Goal: Transaction & Acquisition: Purchase product/service

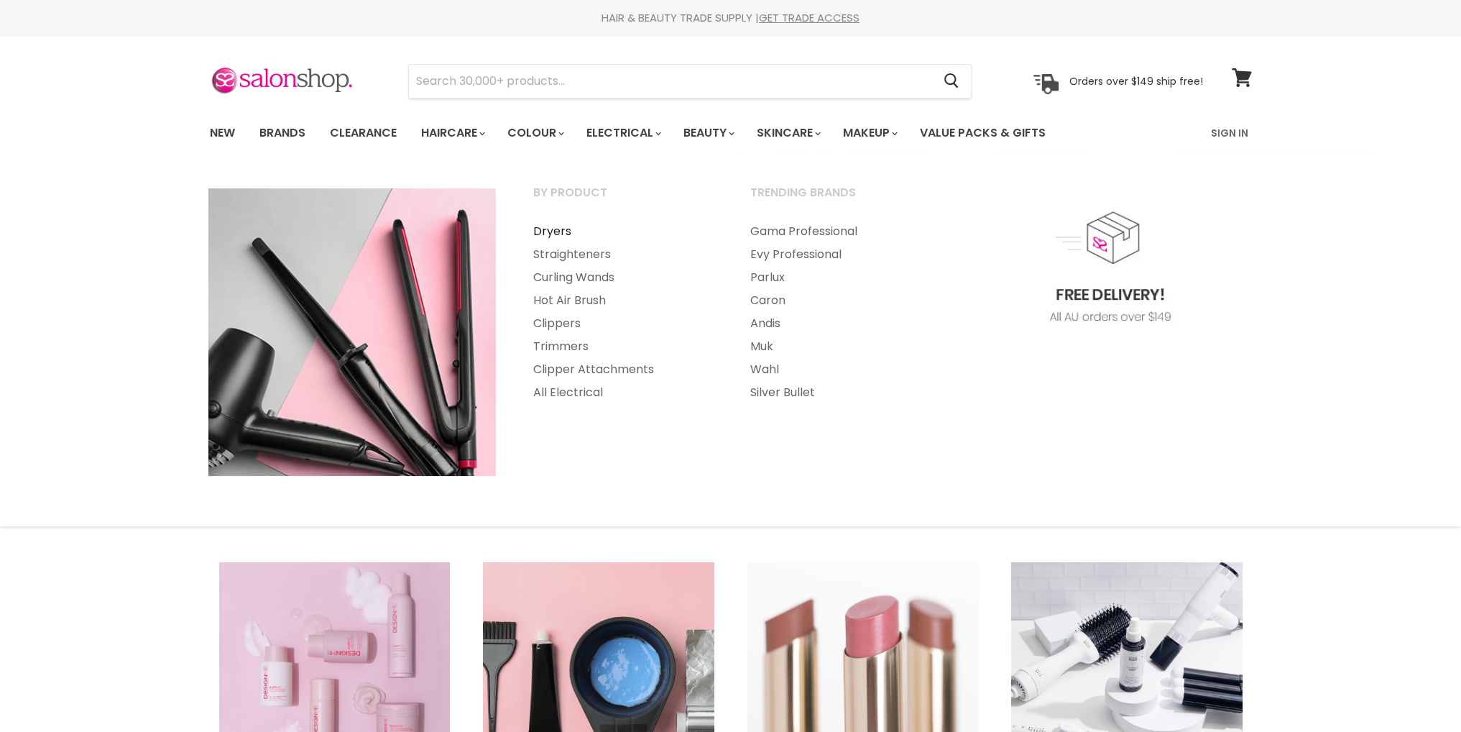
click at [558, 233] on link "Dryers" at bounding box center [622, 231] width 214 height 23
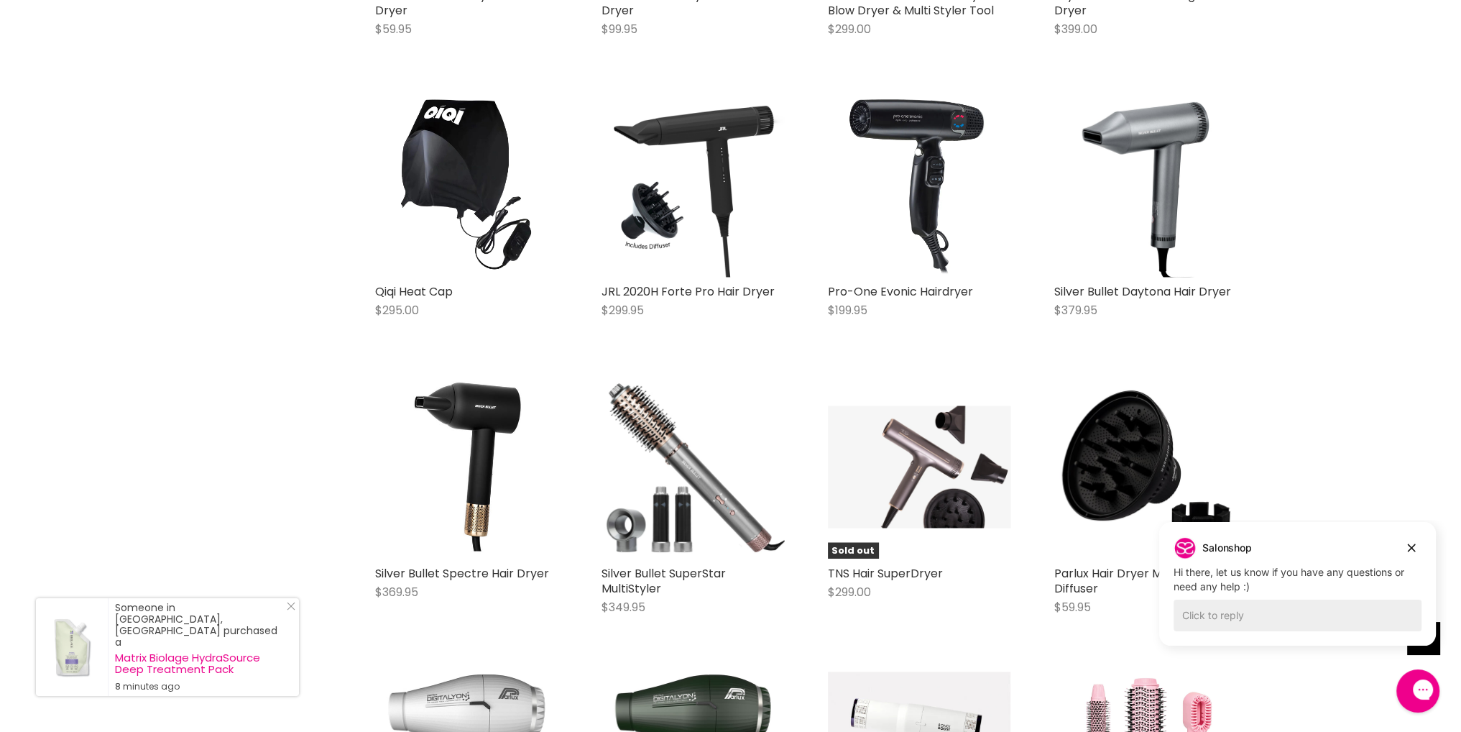
scroll to position [3164, 0]
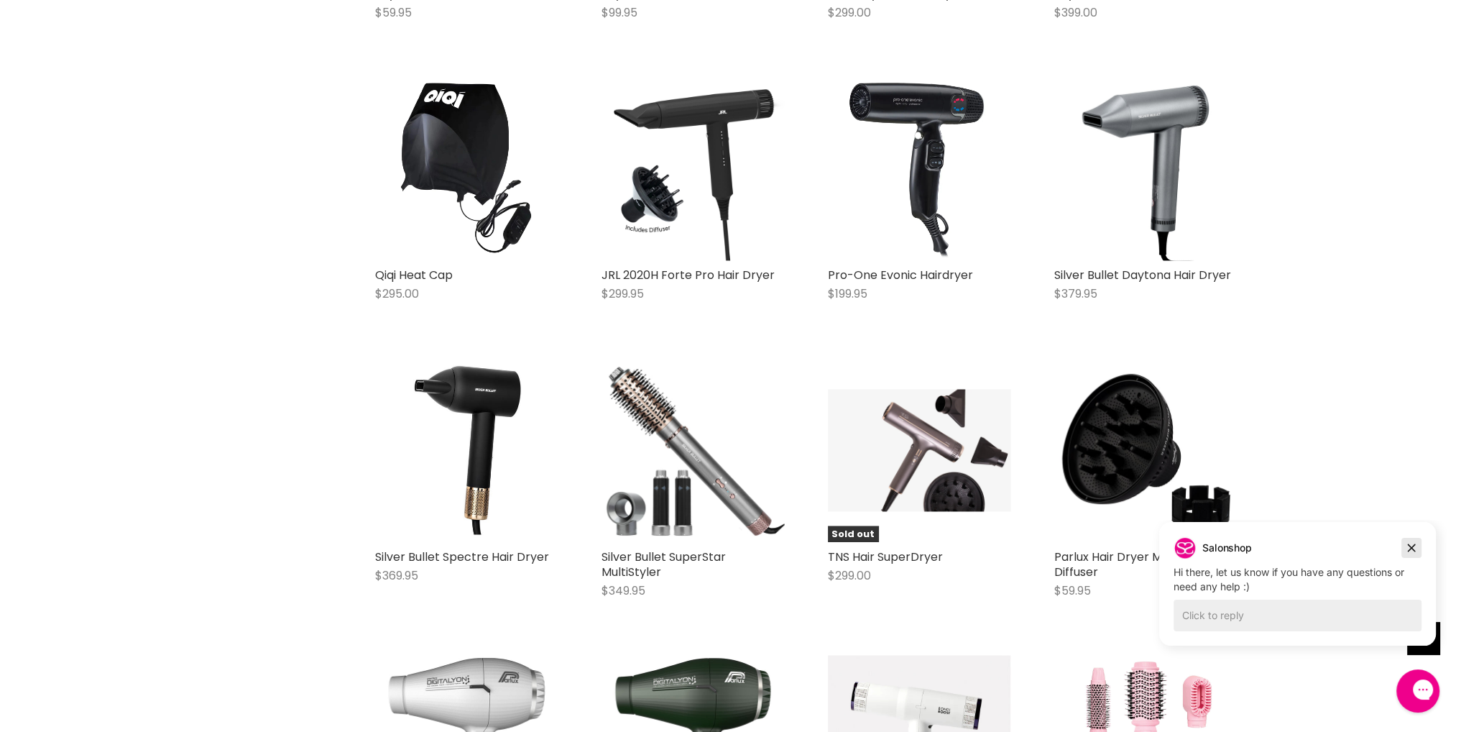
click at [1404, 548] on icon "Dismiss campaign" at bounding box center [1411, 547] width 14 height 17
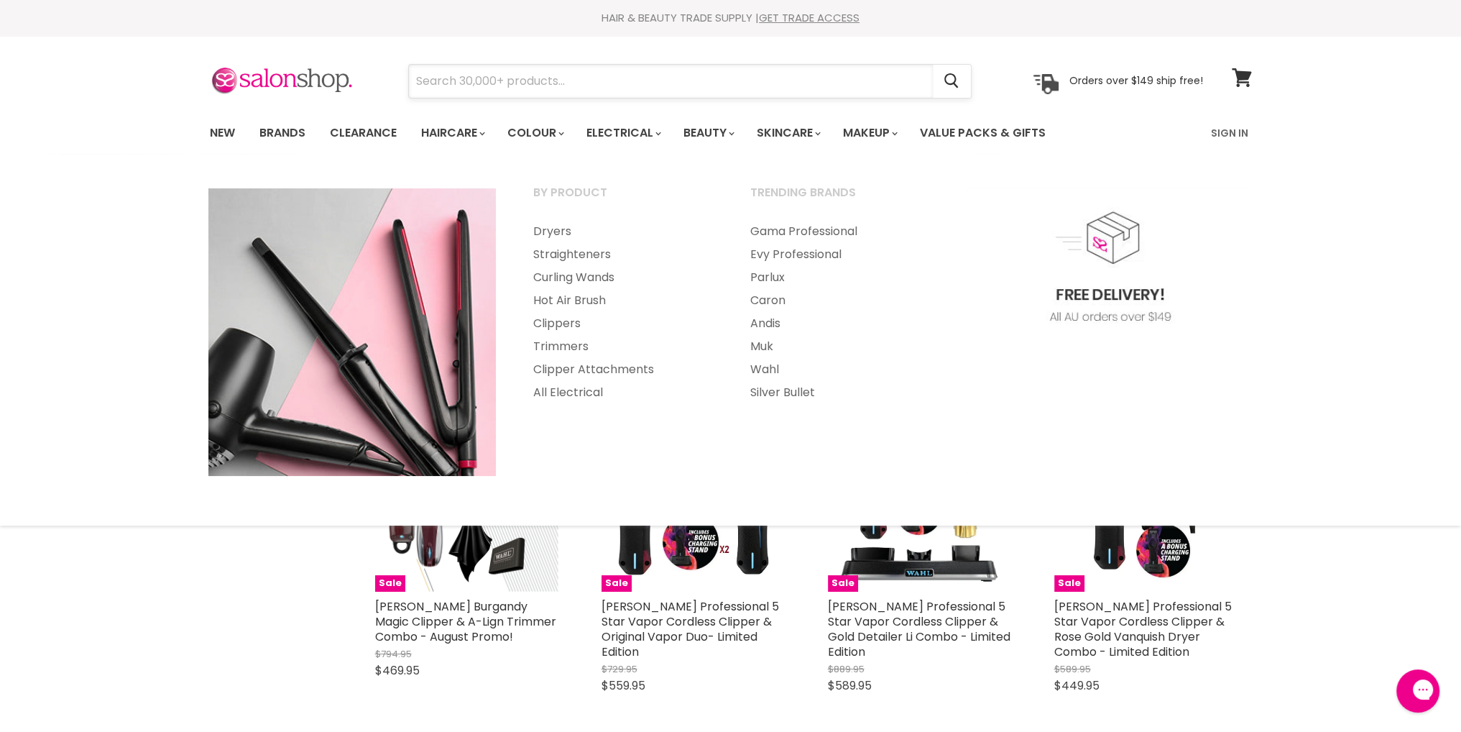
click at [632, 96] on input "Search" at bounding box center [671, 81] width 524 height 33
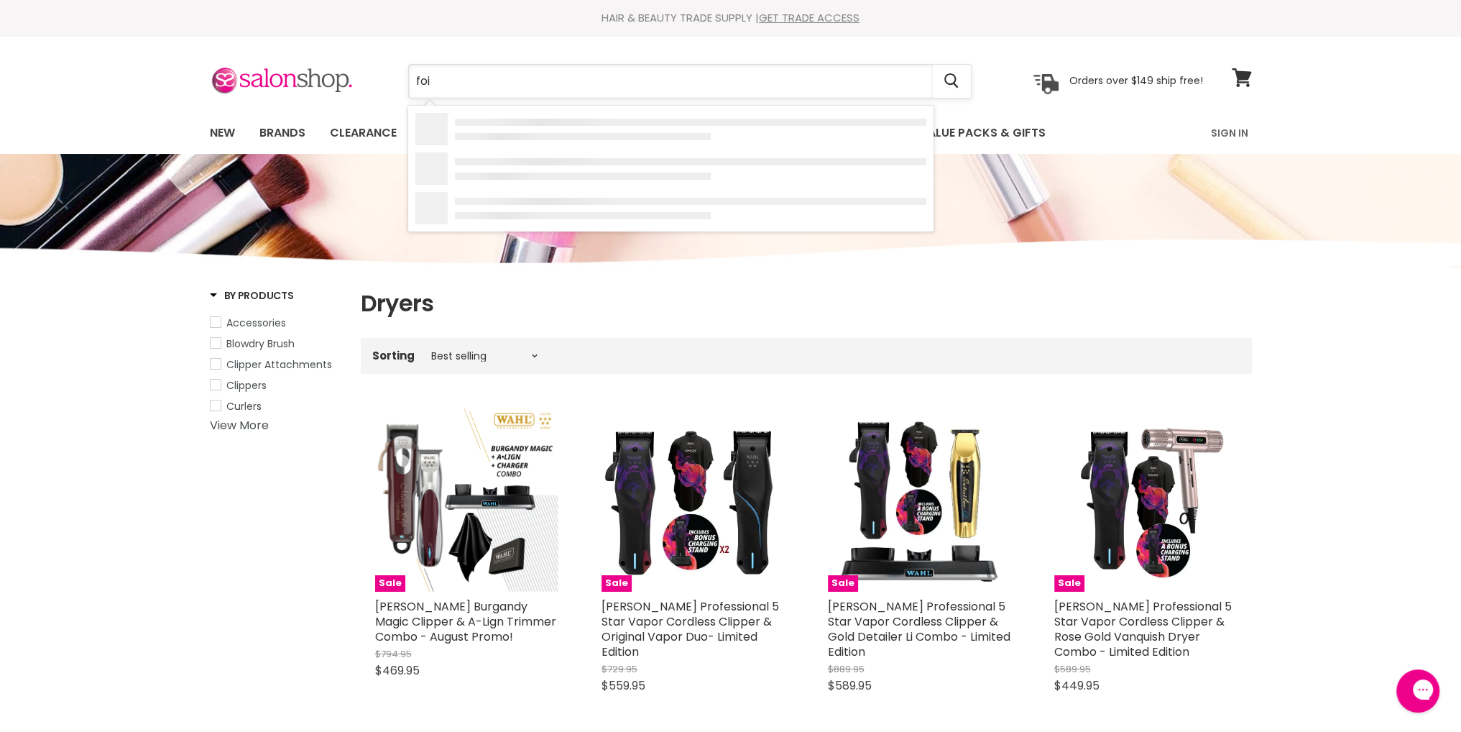
type input "foil"
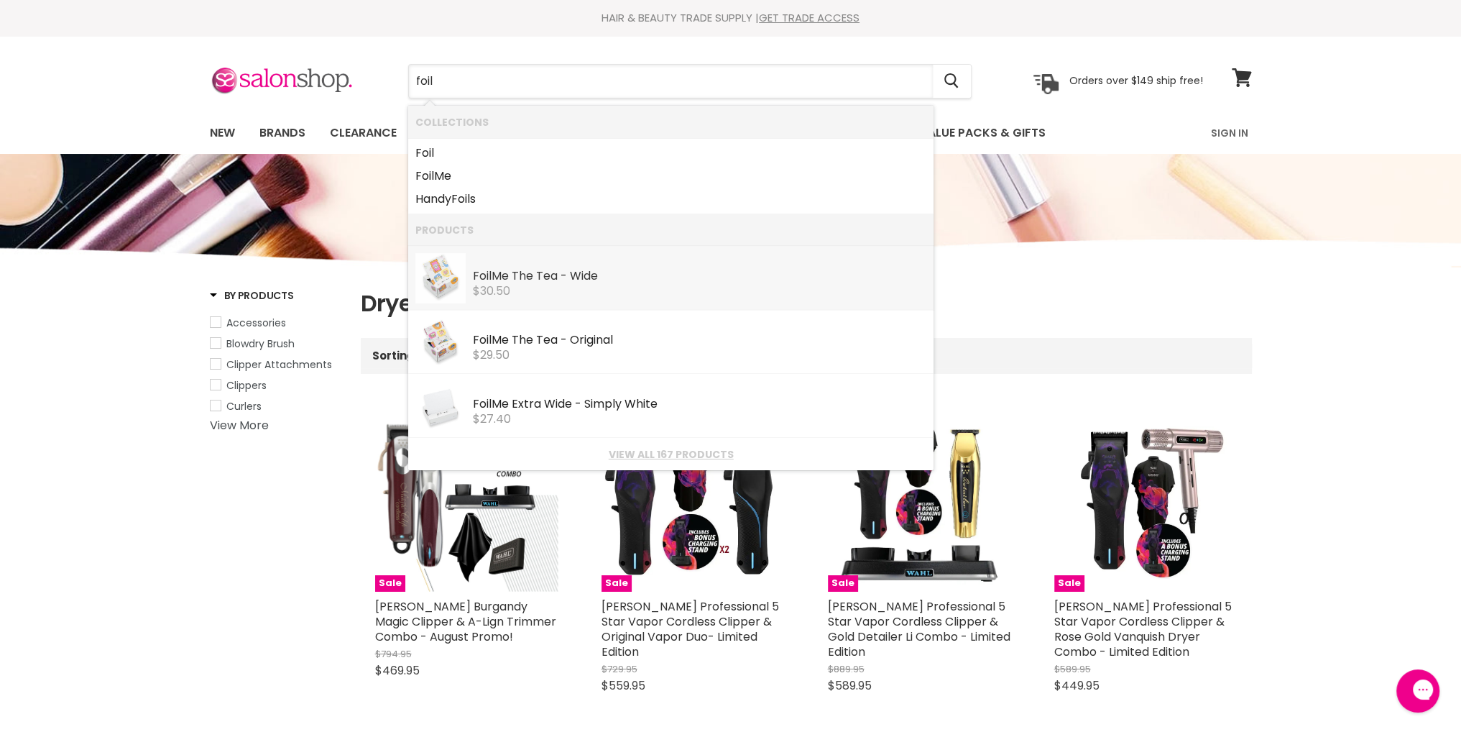
click at [556, 294] on div "$30.50" at bounding box center [699, 291] width 453 height 13
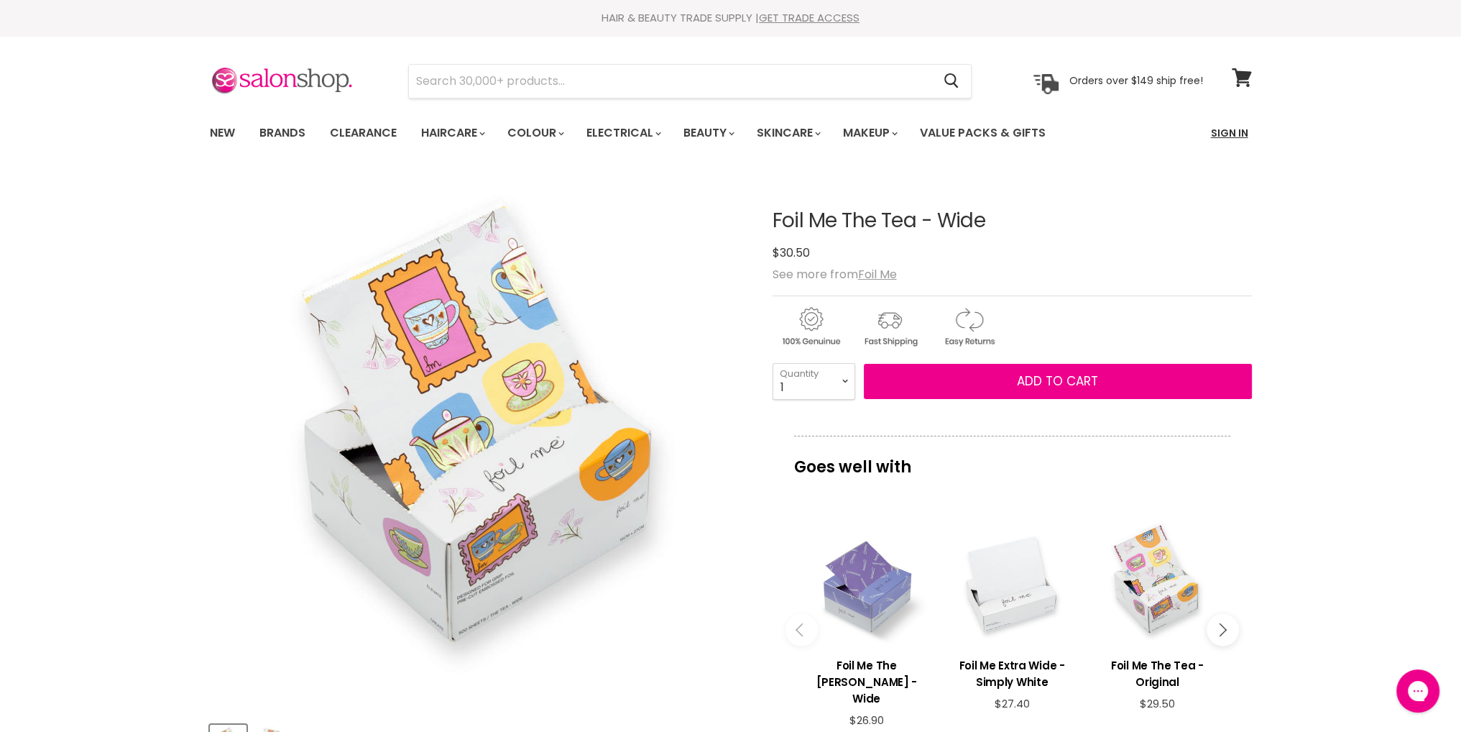
click at [1225, 127] on link "Sign In" at bounding box center [1229, 133] width 55 height 30
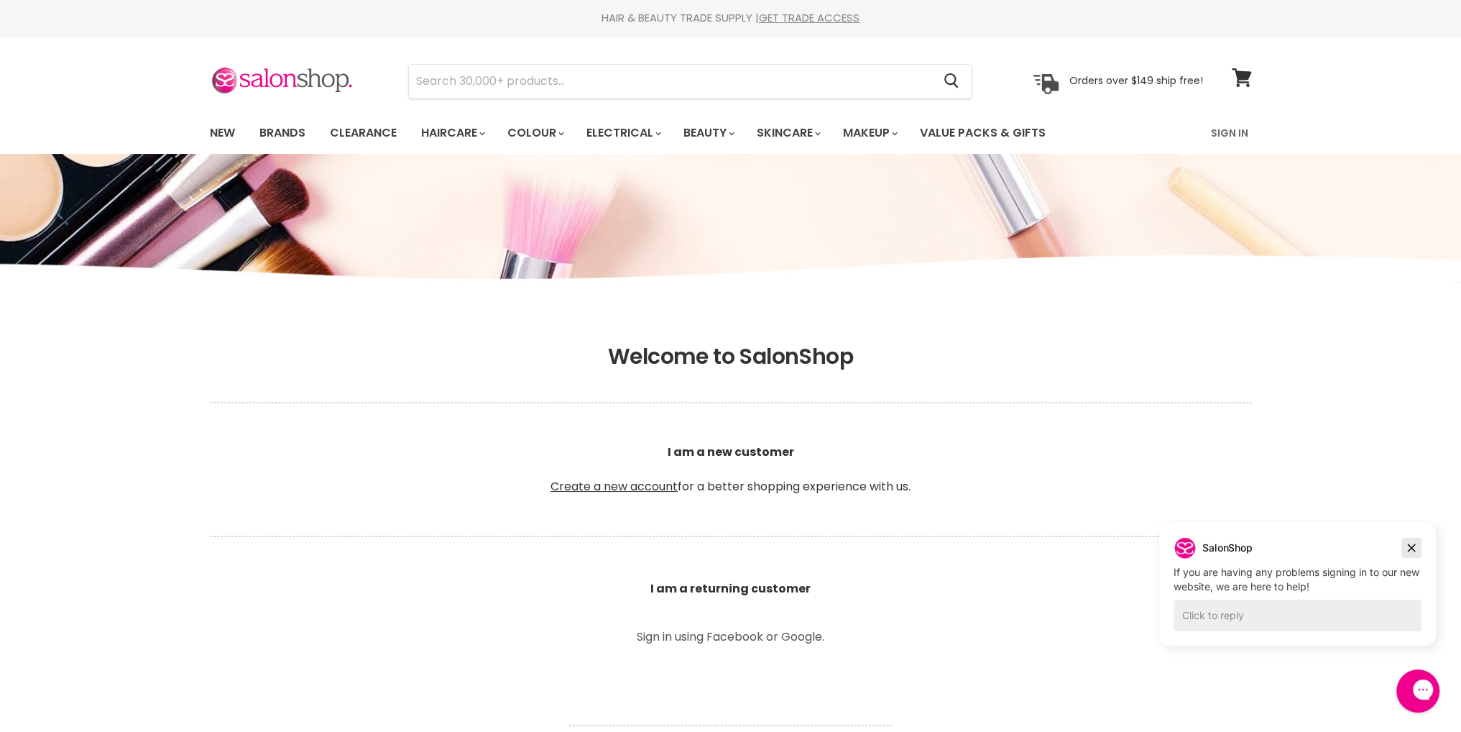
click at [1410, 551] on icon "Dismiss campaign" at bounding box center [1411, 547] width 14 height 17
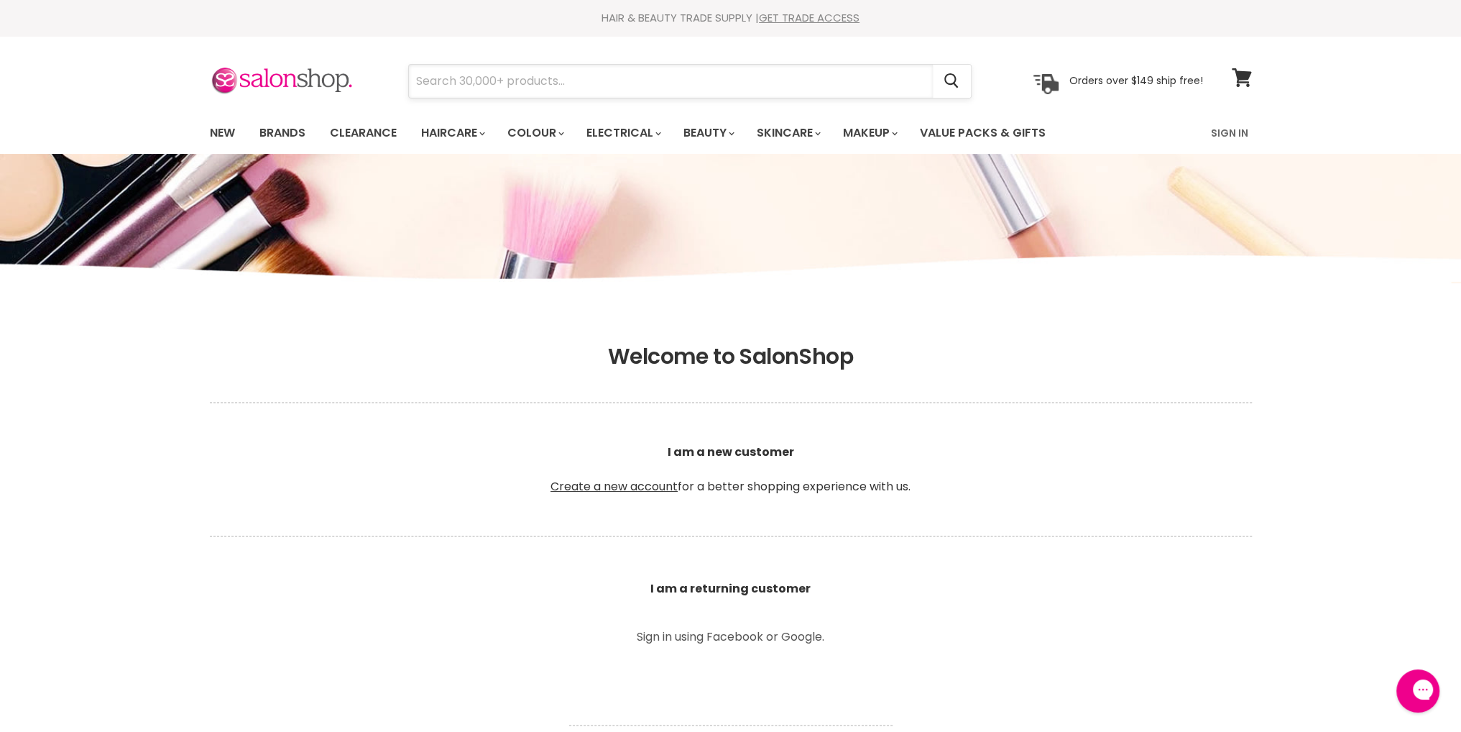
click at [801, 83] on input "Search" at bounding box center [671, 81] width 524 height 33
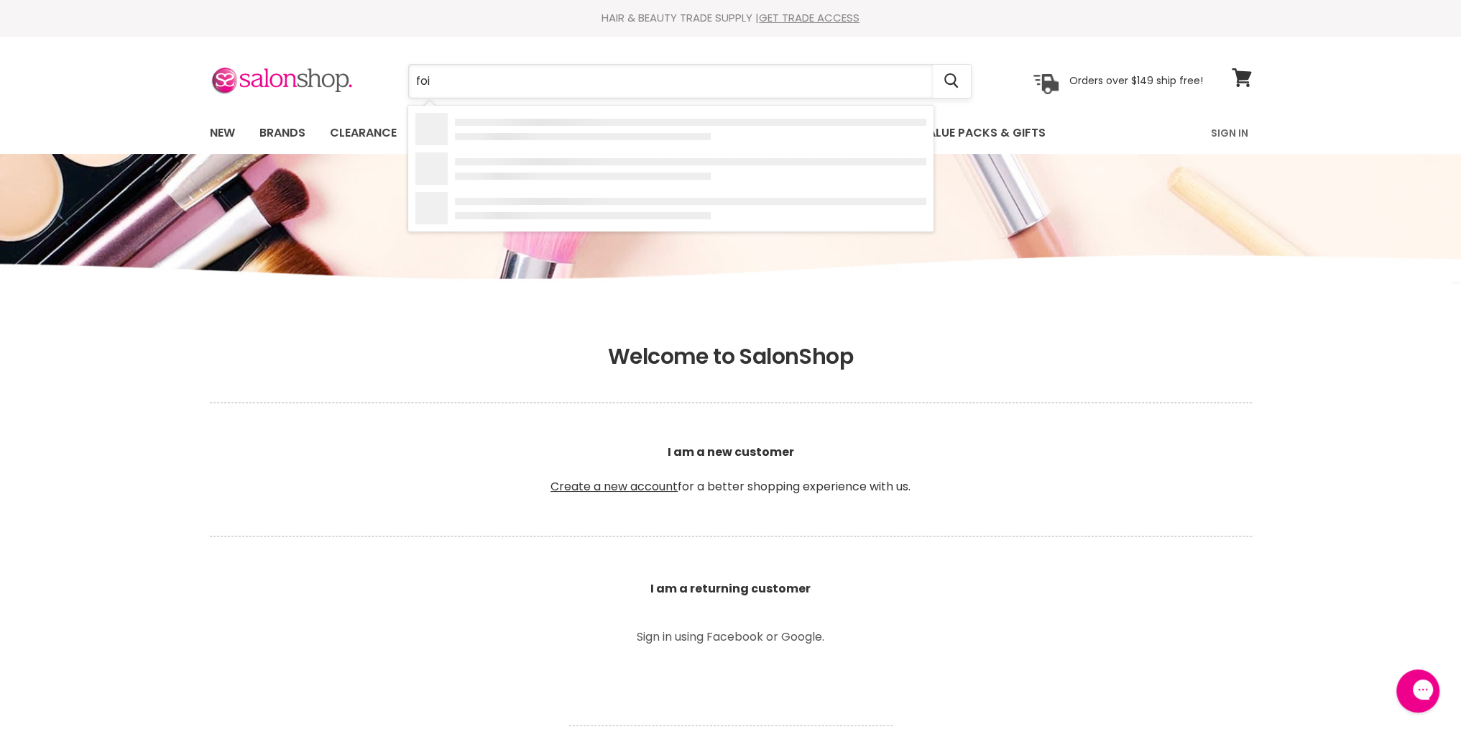
type input "foil"
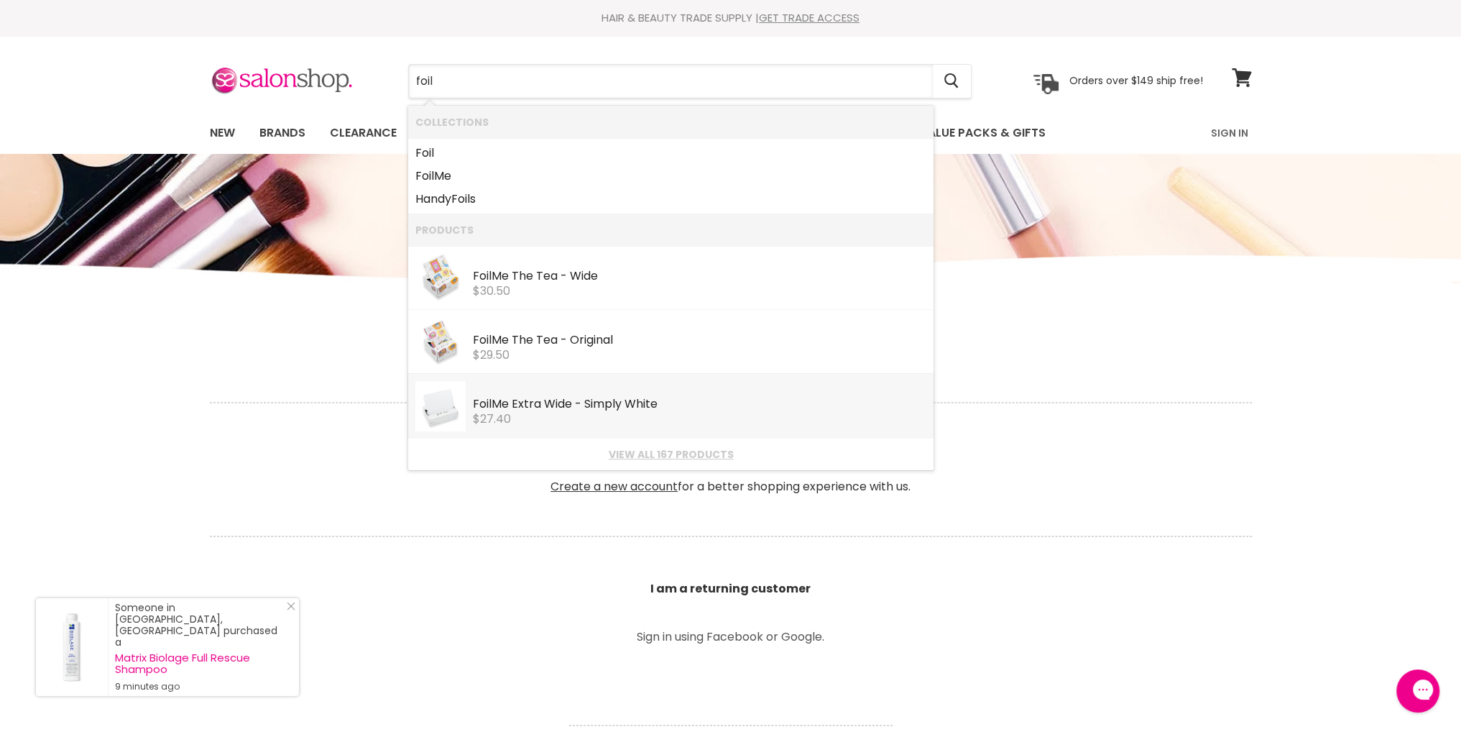
click at [503, 416] on span "$27.40" at bounding box center [492, 418] width 38 height 17
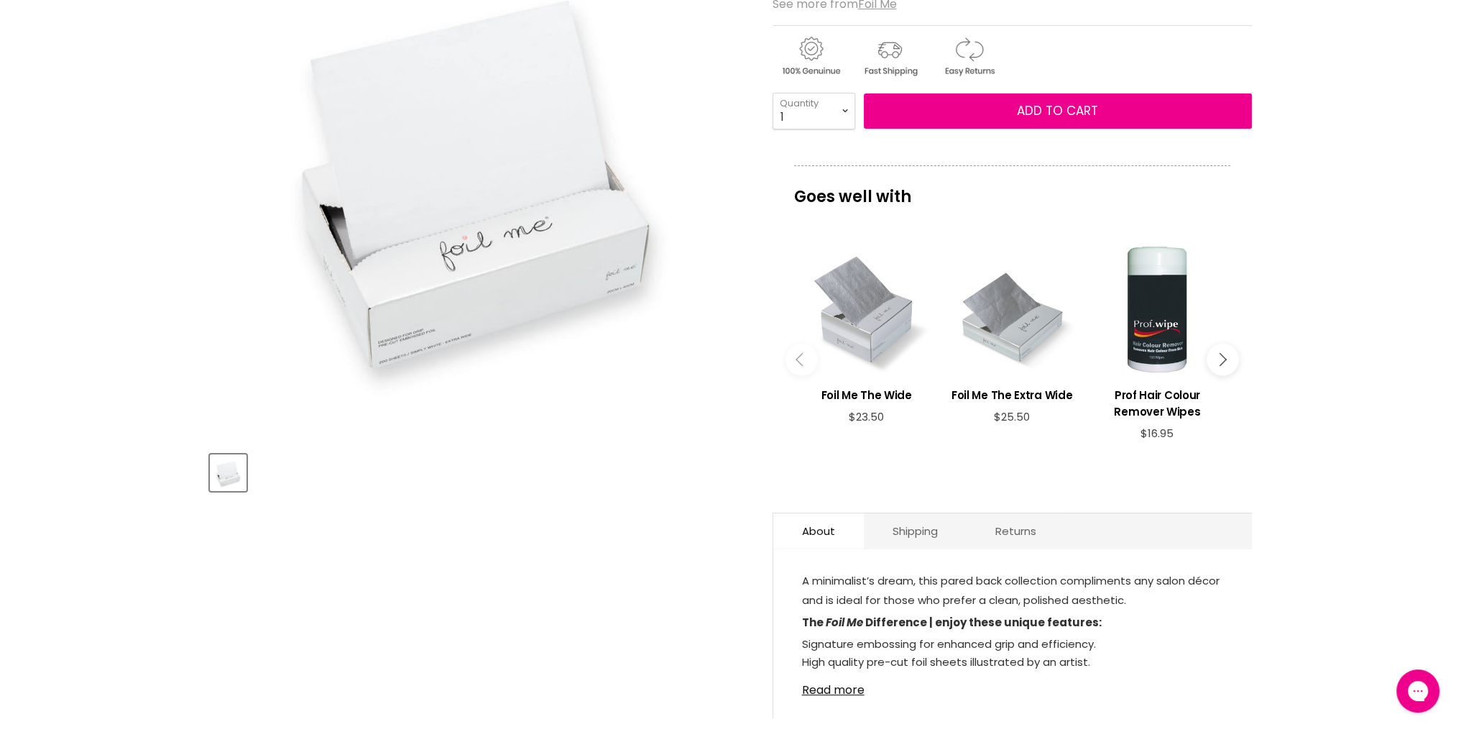
scroll to position [293, 0]
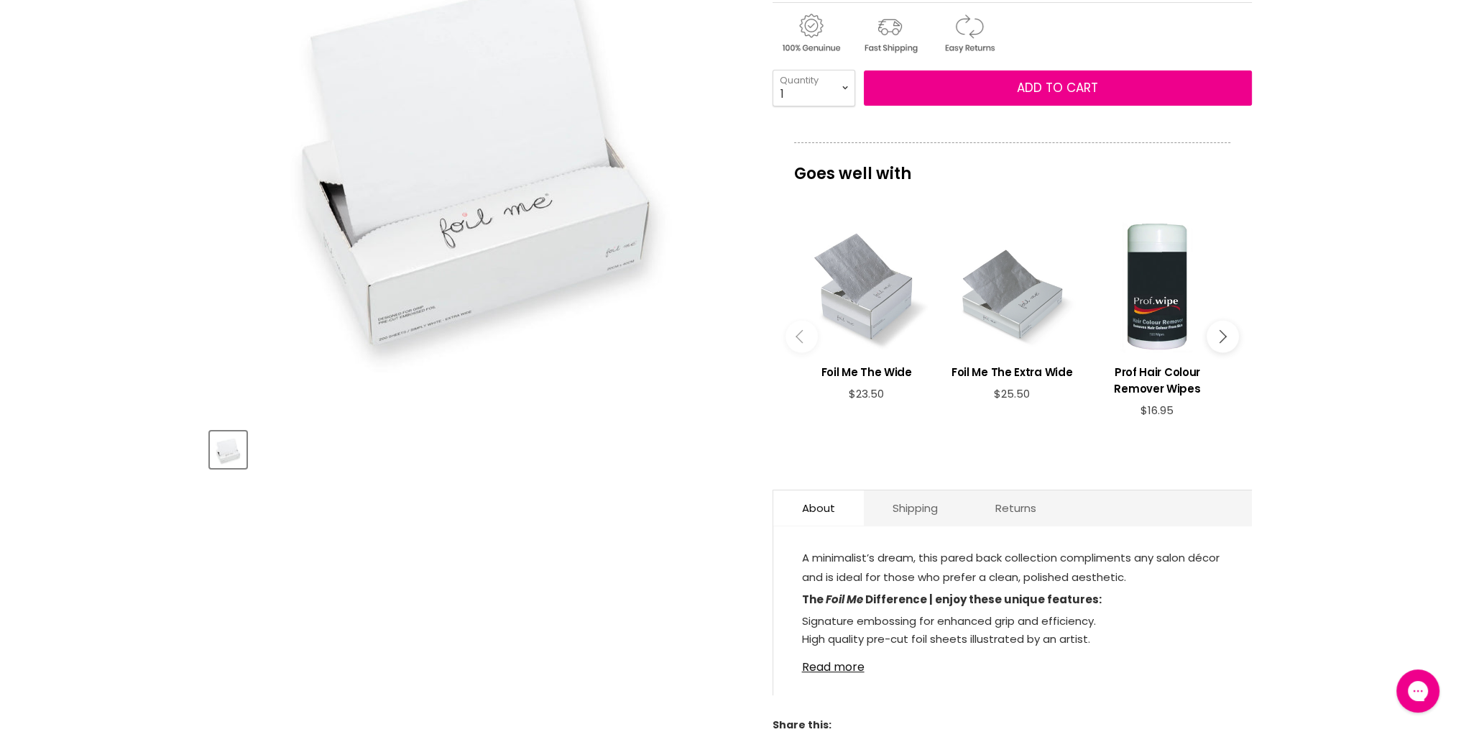
click at [1218, 335] on icon "Main content" at bounding box center [1219, 336] width 13 height 13
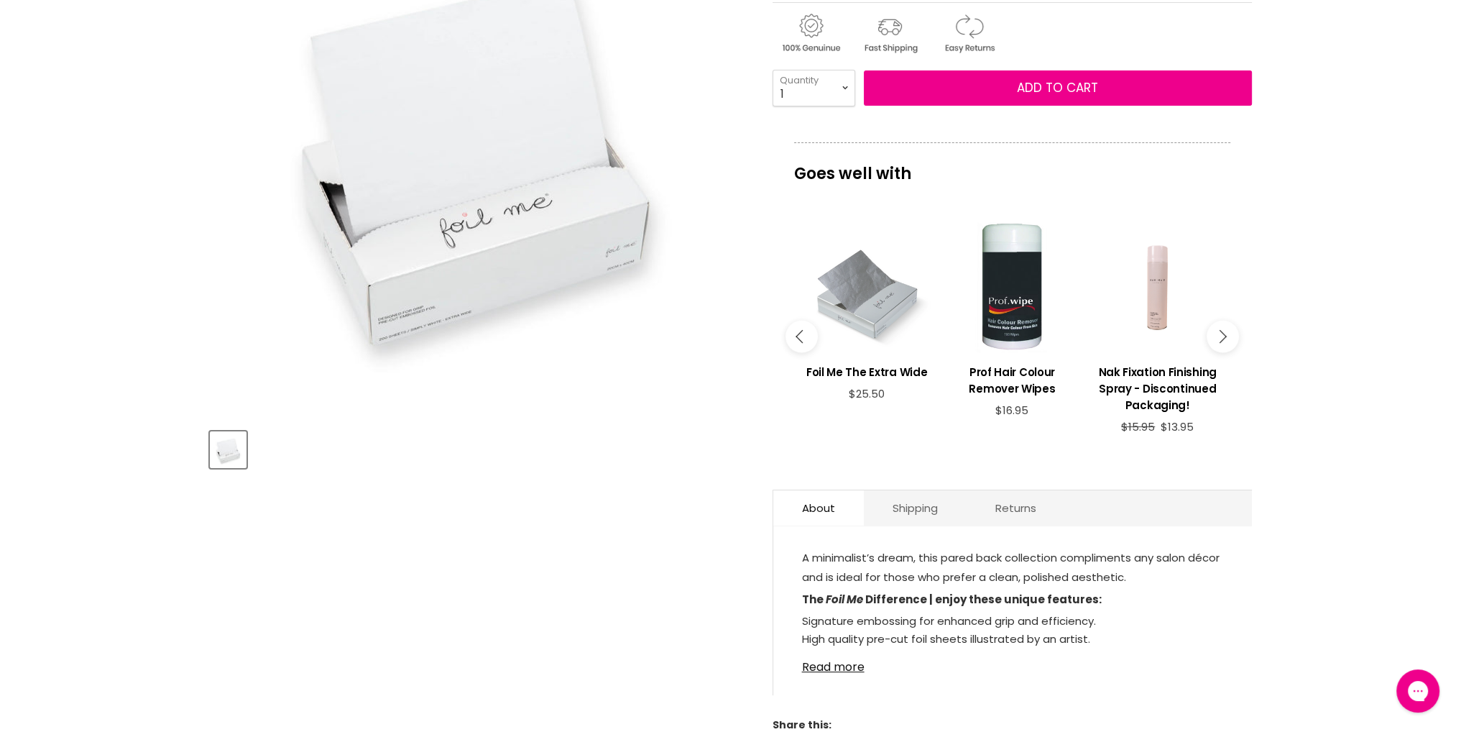
click at [1218, 335] on icon "Main content" at bounding box center [1219, 336] width 13 height 13
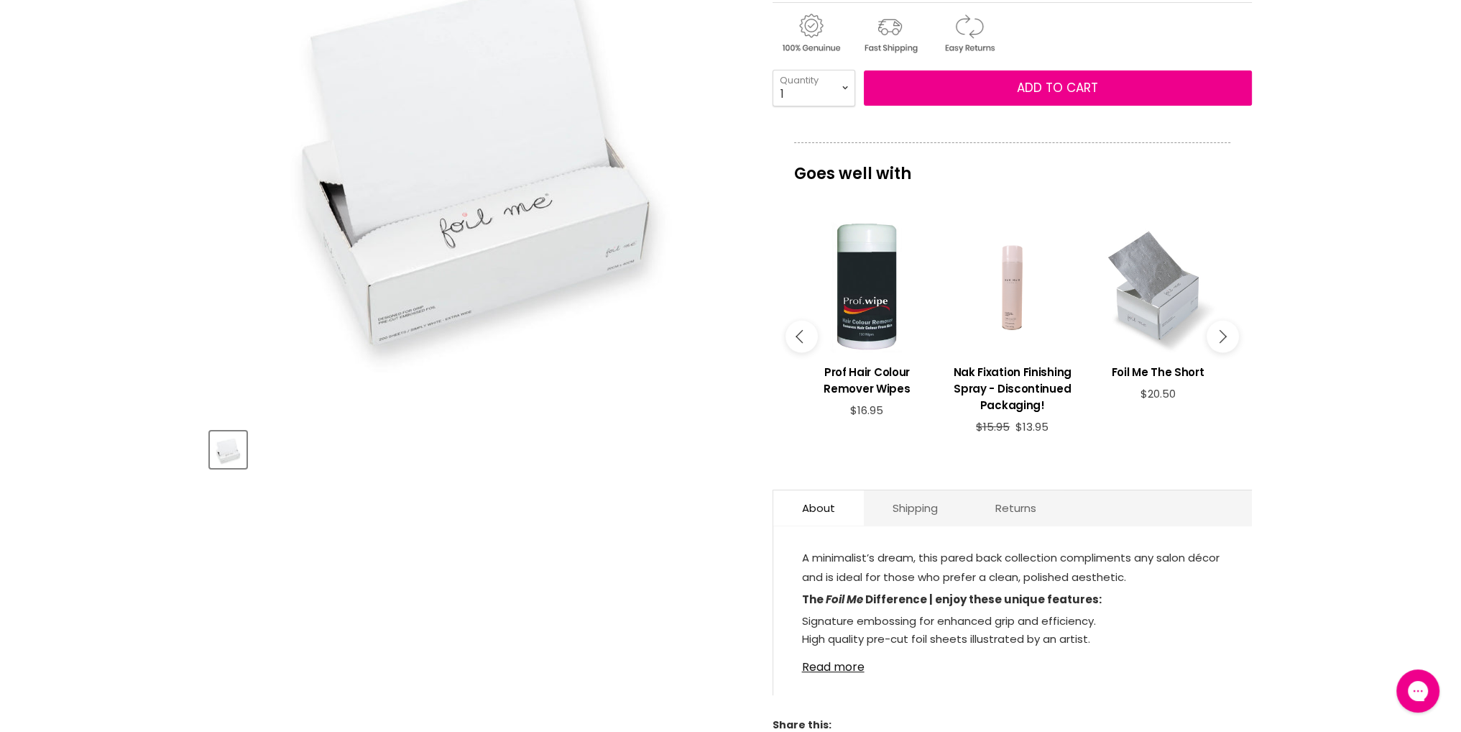
click at [1218, 335] on icon "Main content" at bounding box center [1219, 336] width 13 height 13
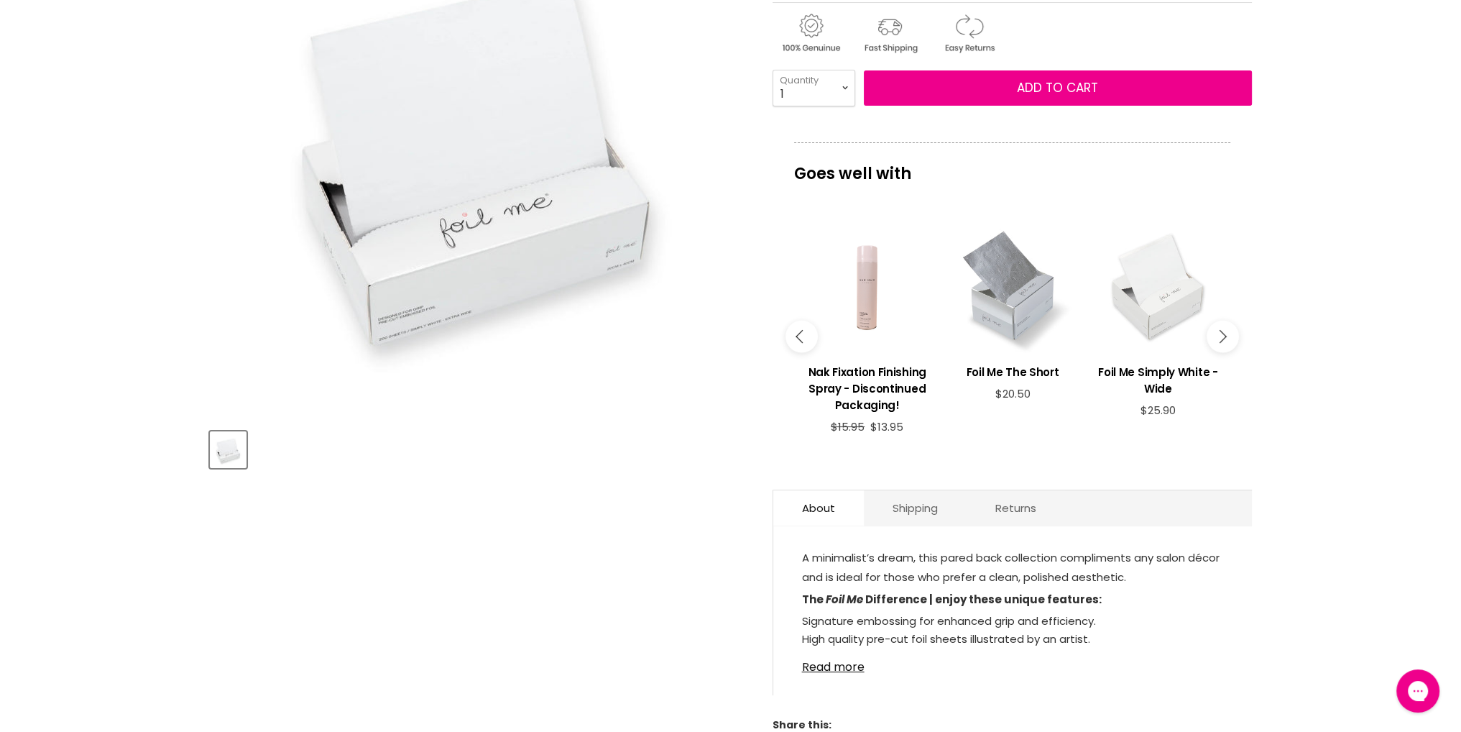
click at [1221, 329] on button "Main content" at bounding box center [1223, 337] width 32 height 32
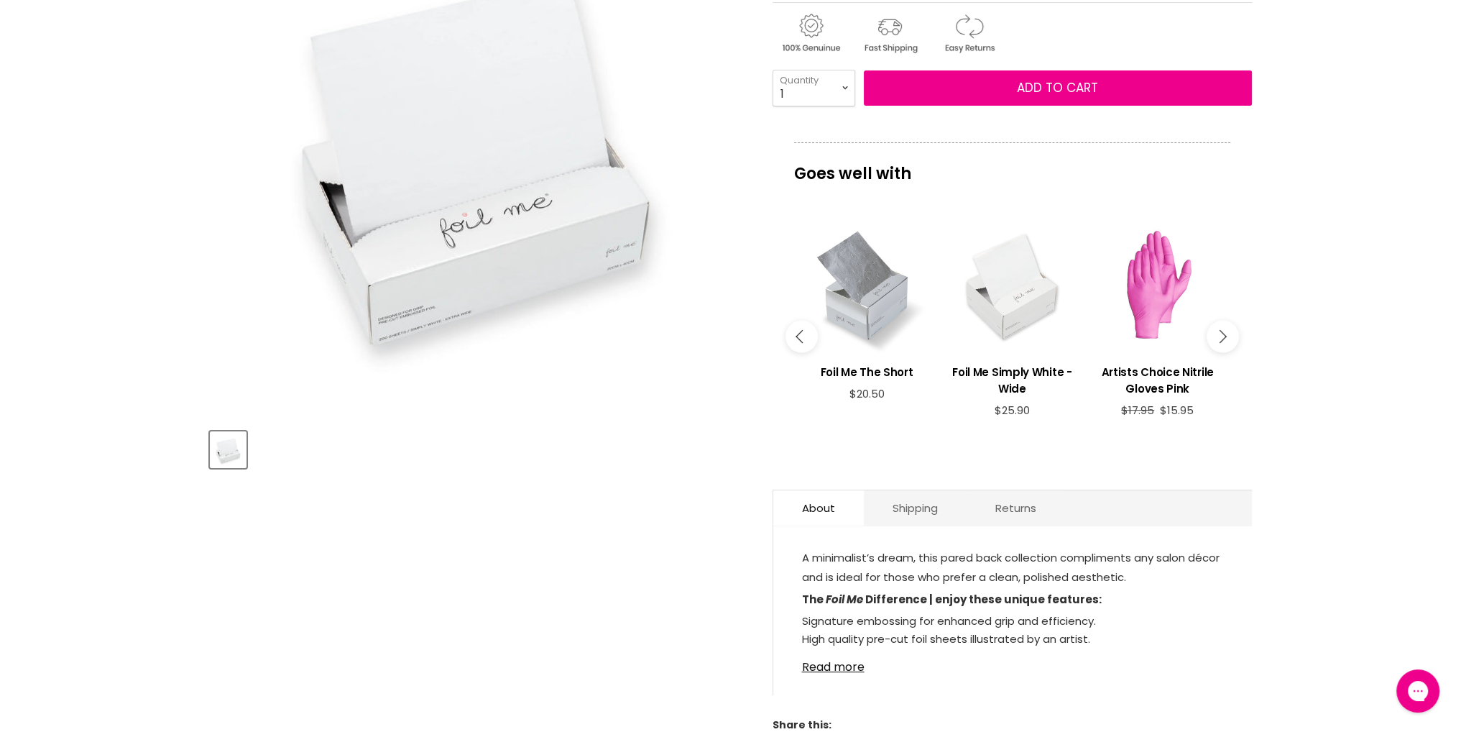
click at [1217, 327] on button "Main content" at bounding box center [1223, 337] width 32 height 32
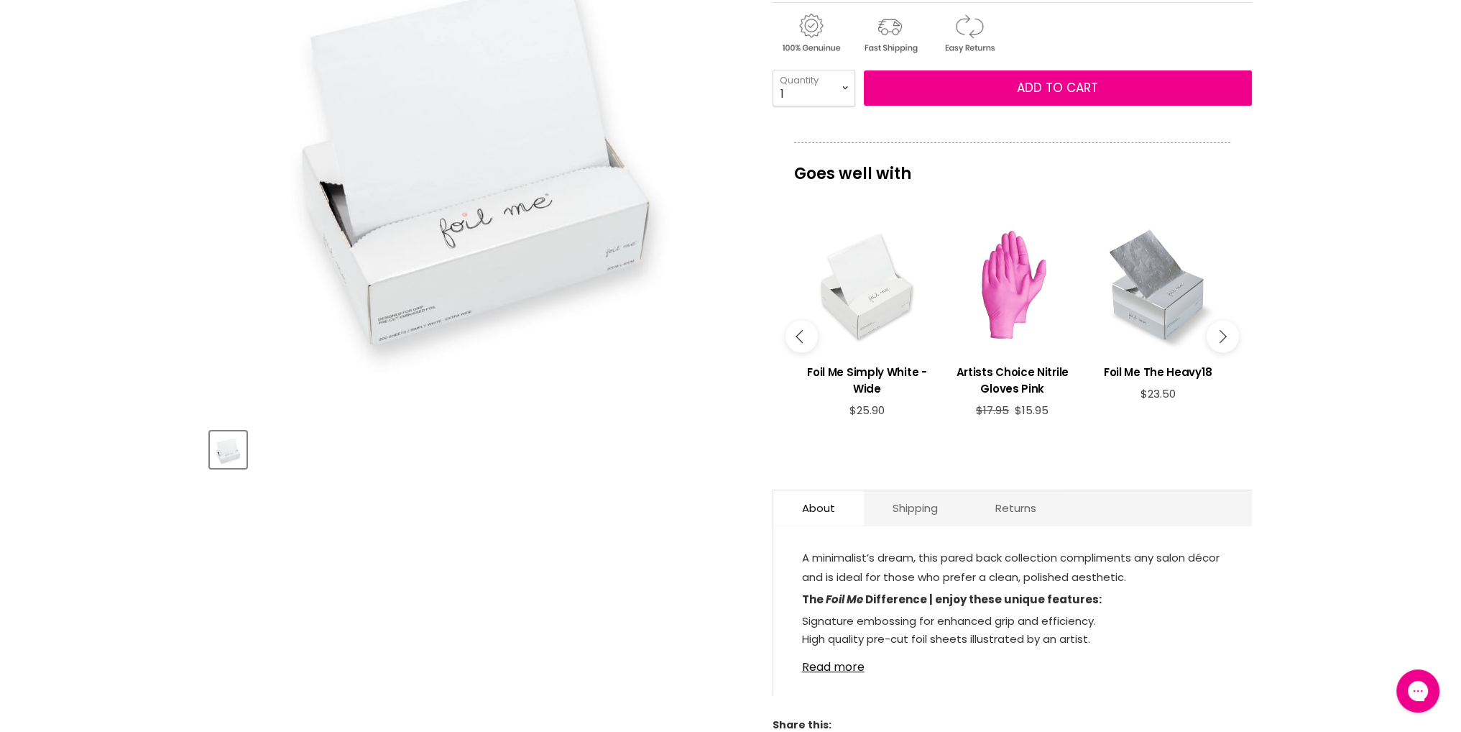
click at [1217, 327] on button "Main content" at bounding box center [1223, 337] width 32 height 32
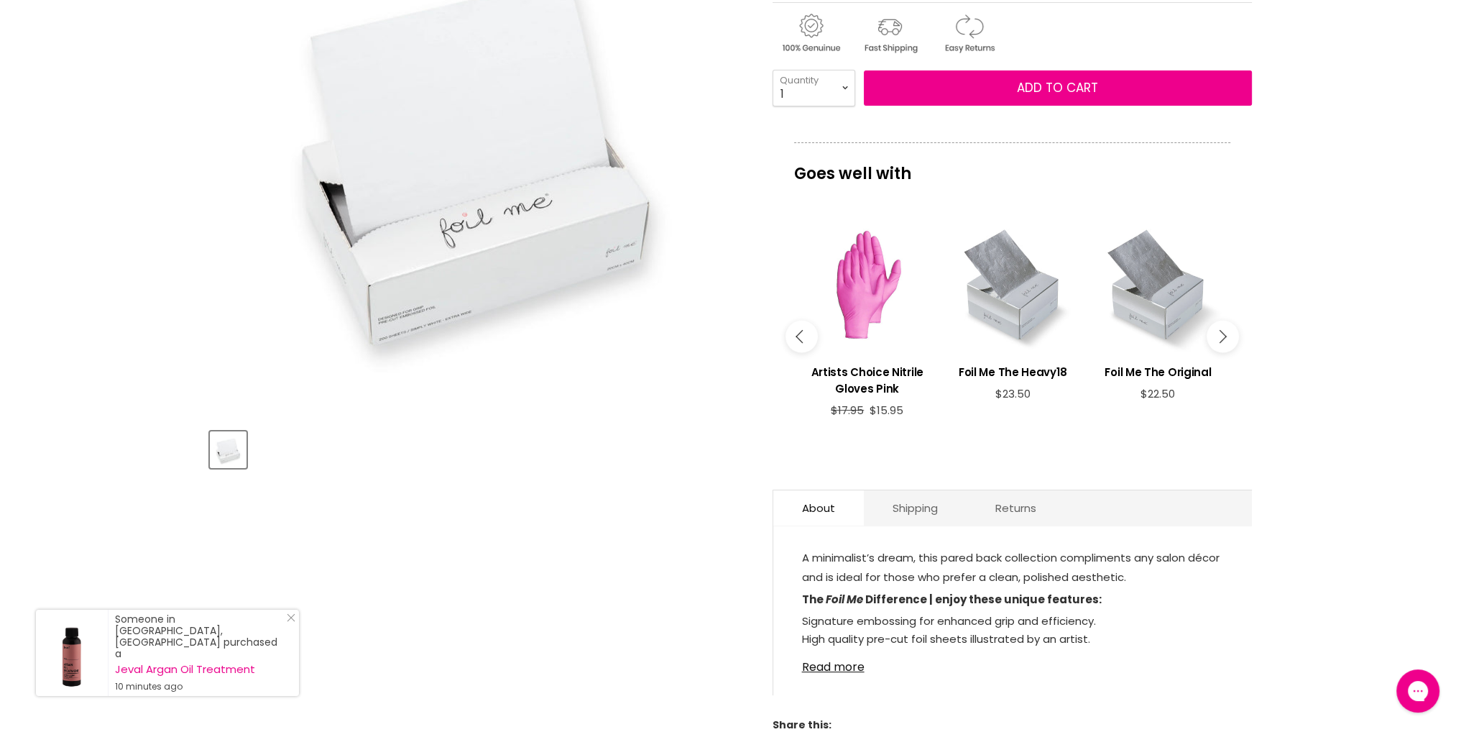
click at [1215, 337] on icon "Main content" at bounding box center [1219, 336] width 13 height 13
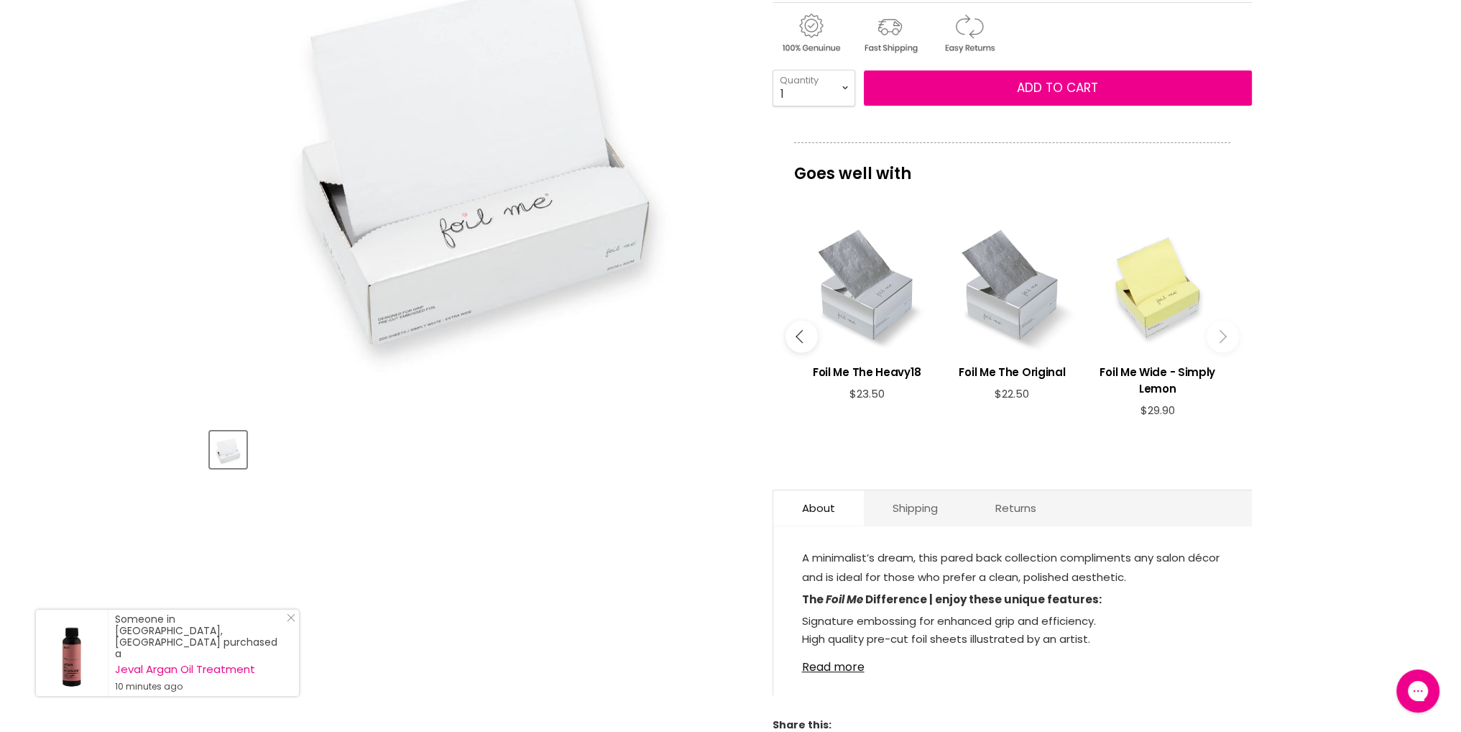
click at [1215, 339] on button "Main content" at bounding box center [1223, 337] width 32 height 32
click at [1219, 339] on icon "Main content" at bounding box center [1219, 336] width 13 height 13
click at [1219, 343] on button "Main content" at bounding box center [1223, 337] width 32 height 32
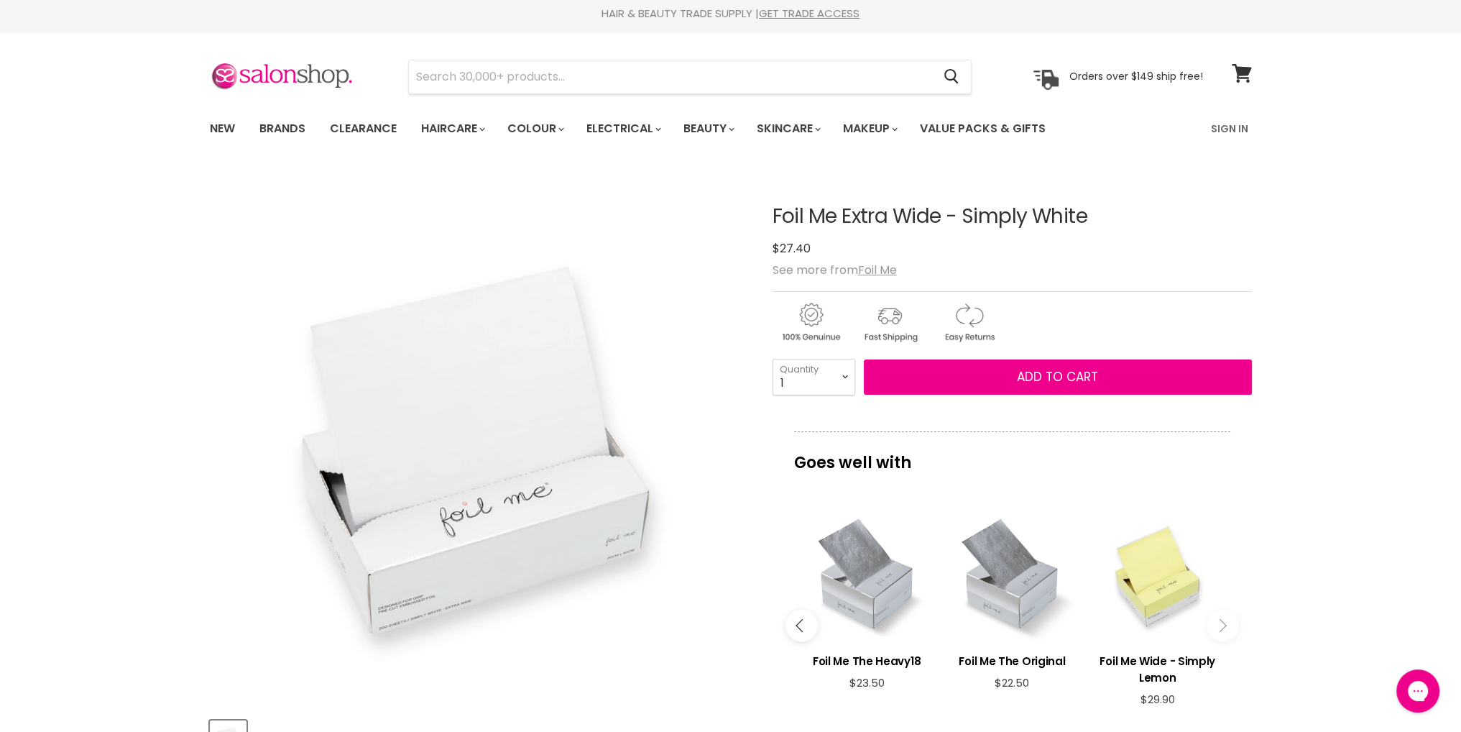
scroll to position [0, 0]
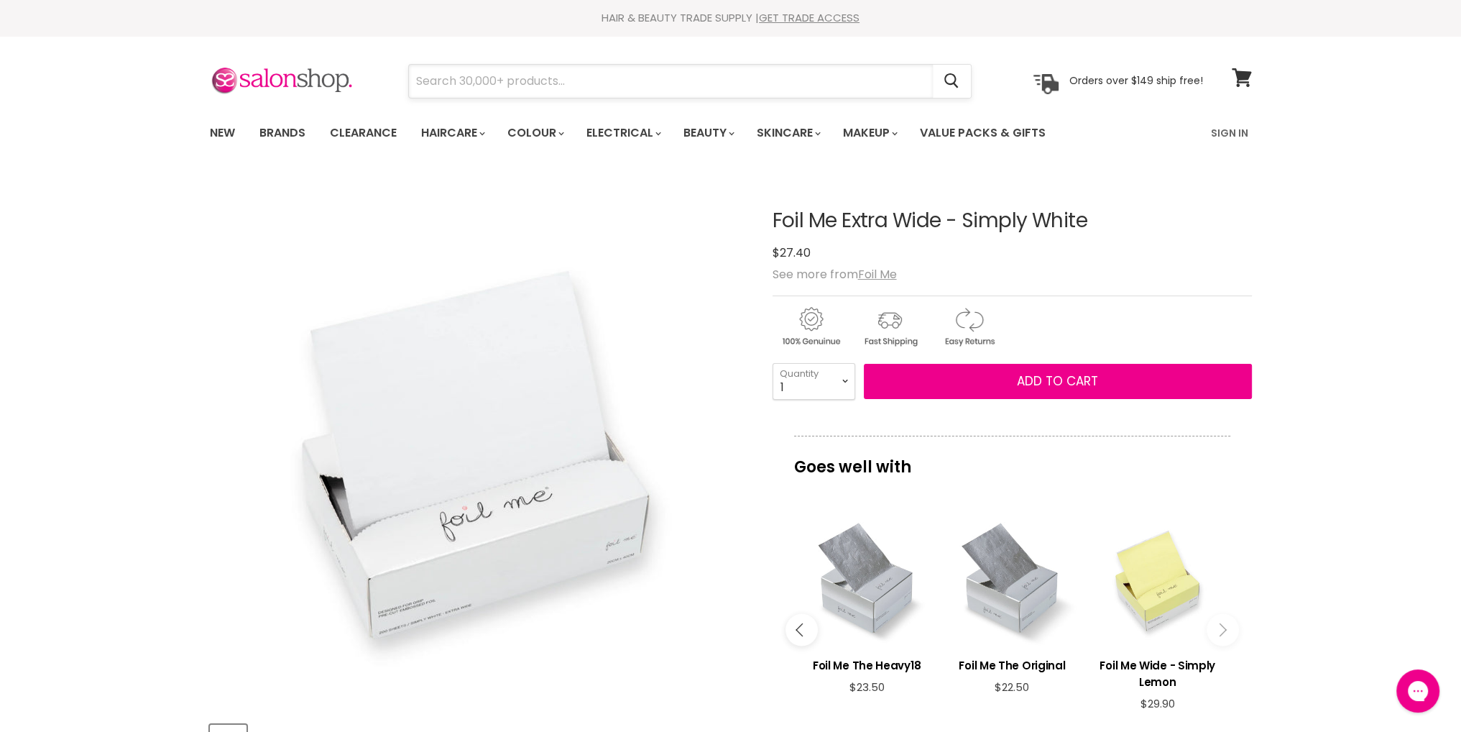
click at [617, 81] on input "Search" at bounding box center [671, 81] width 524 height 33
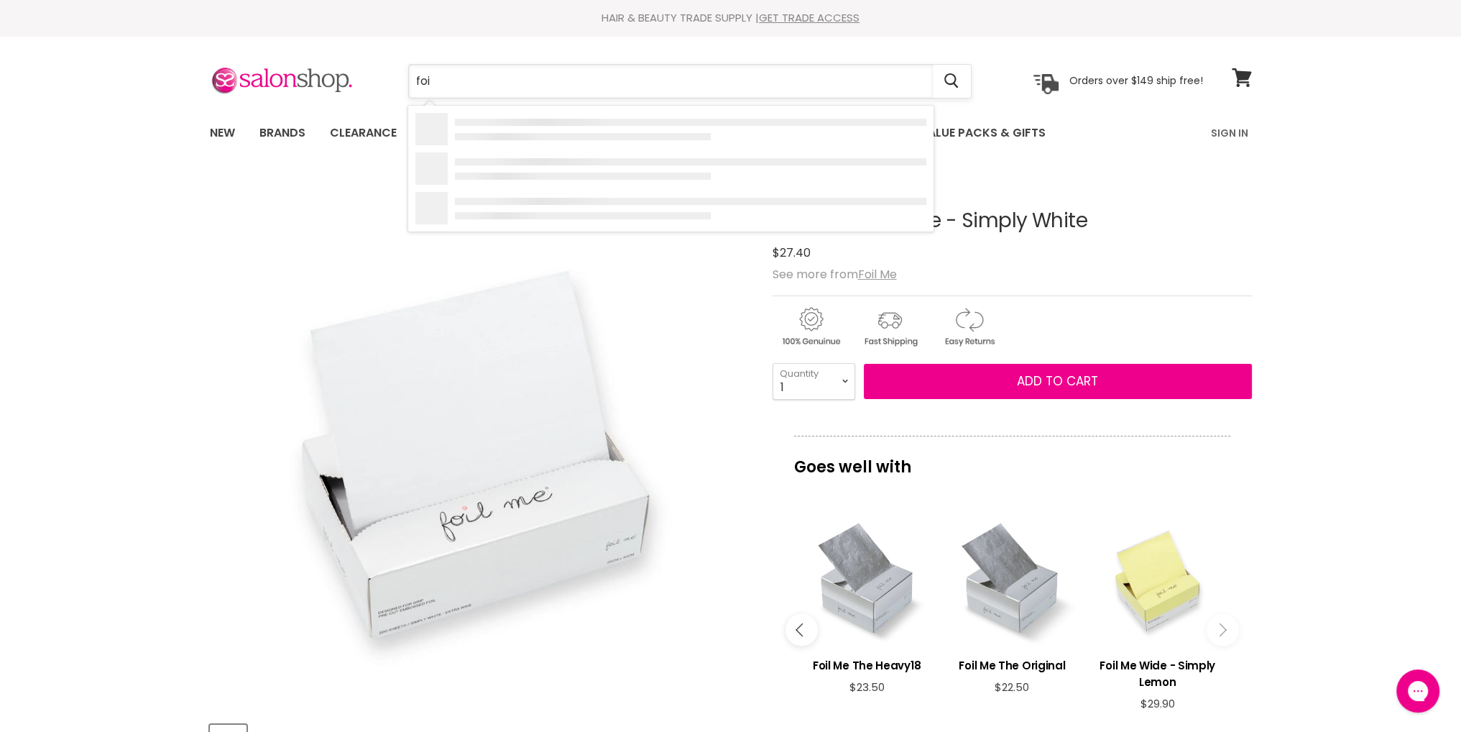
type input "foil"
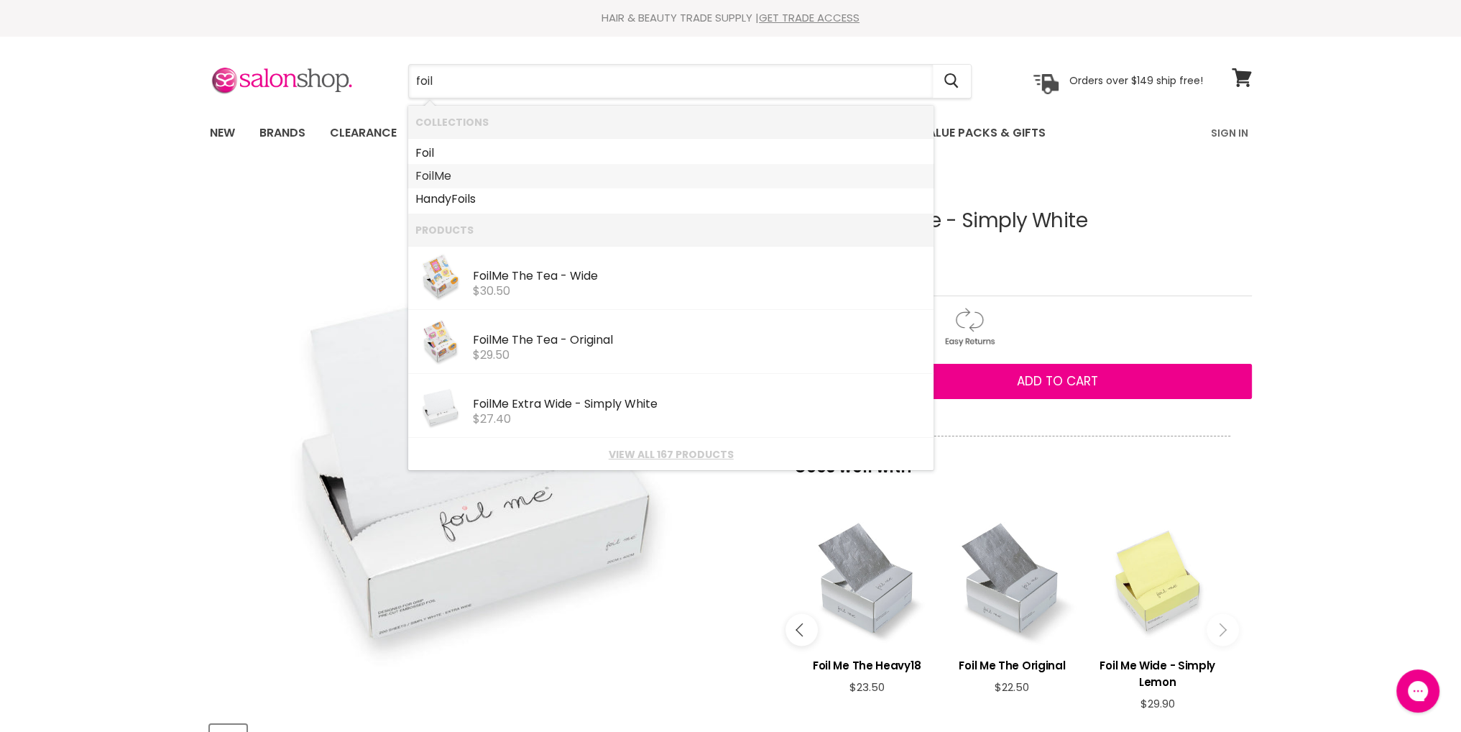
click at [449, 174] on link "Foil Me" at bounding box center [670, 176] width 511 height 23
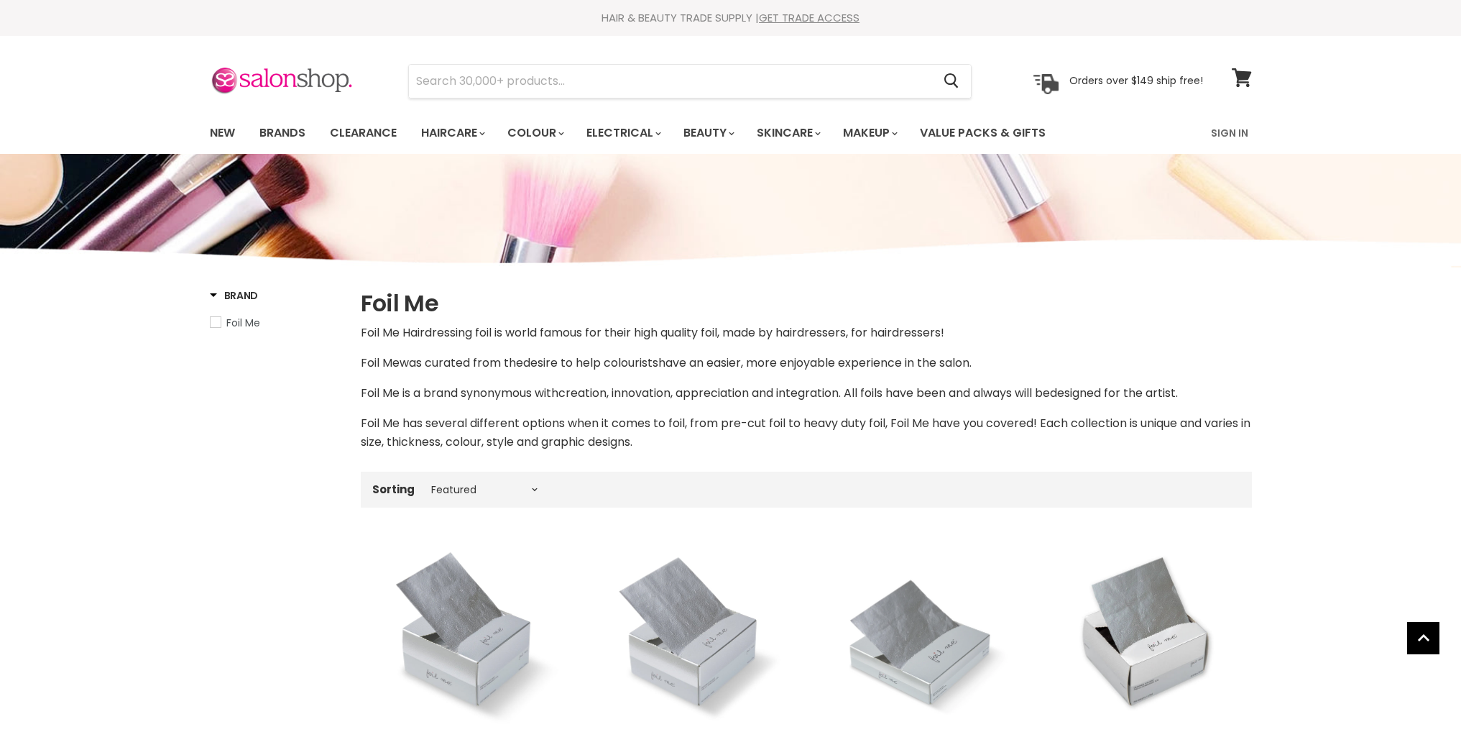
select select "manual"
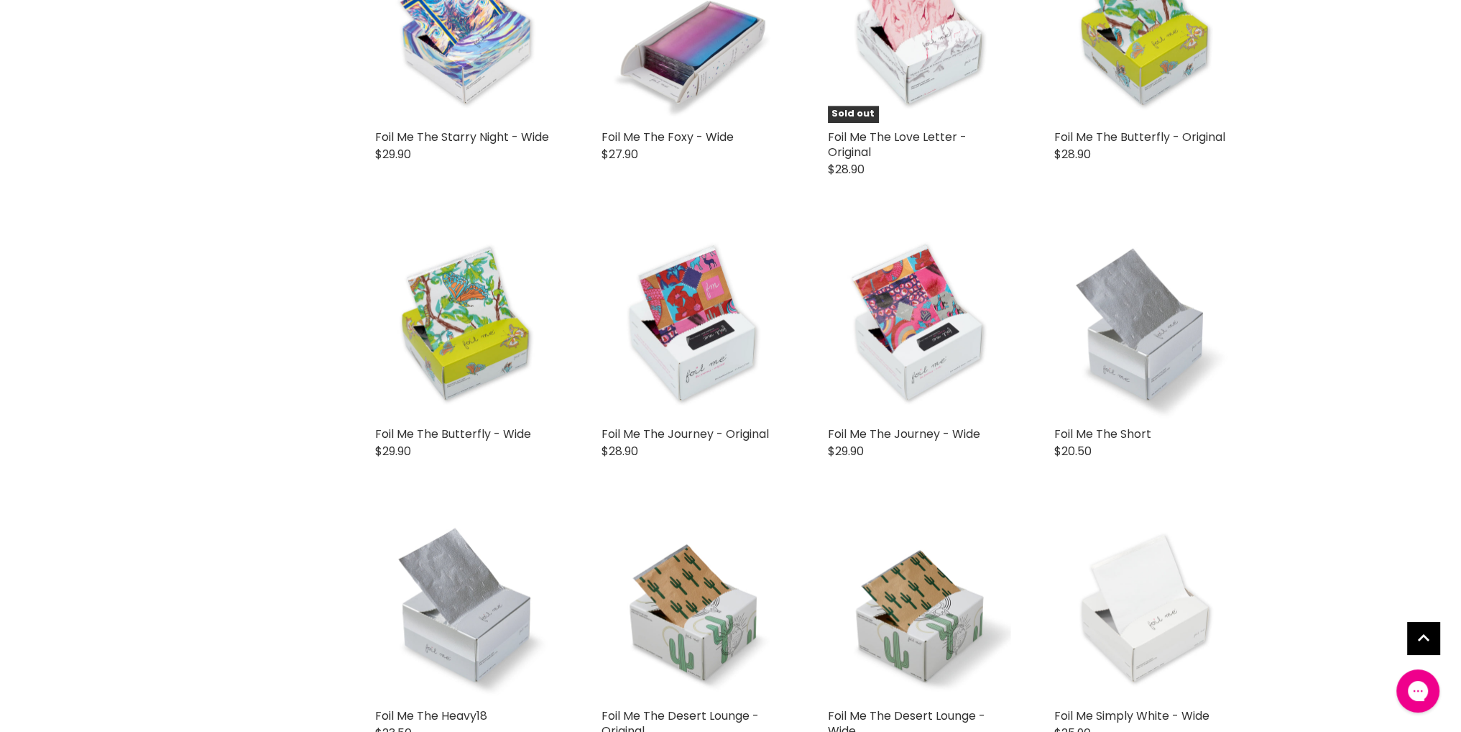
scroll to position [2731, 0]
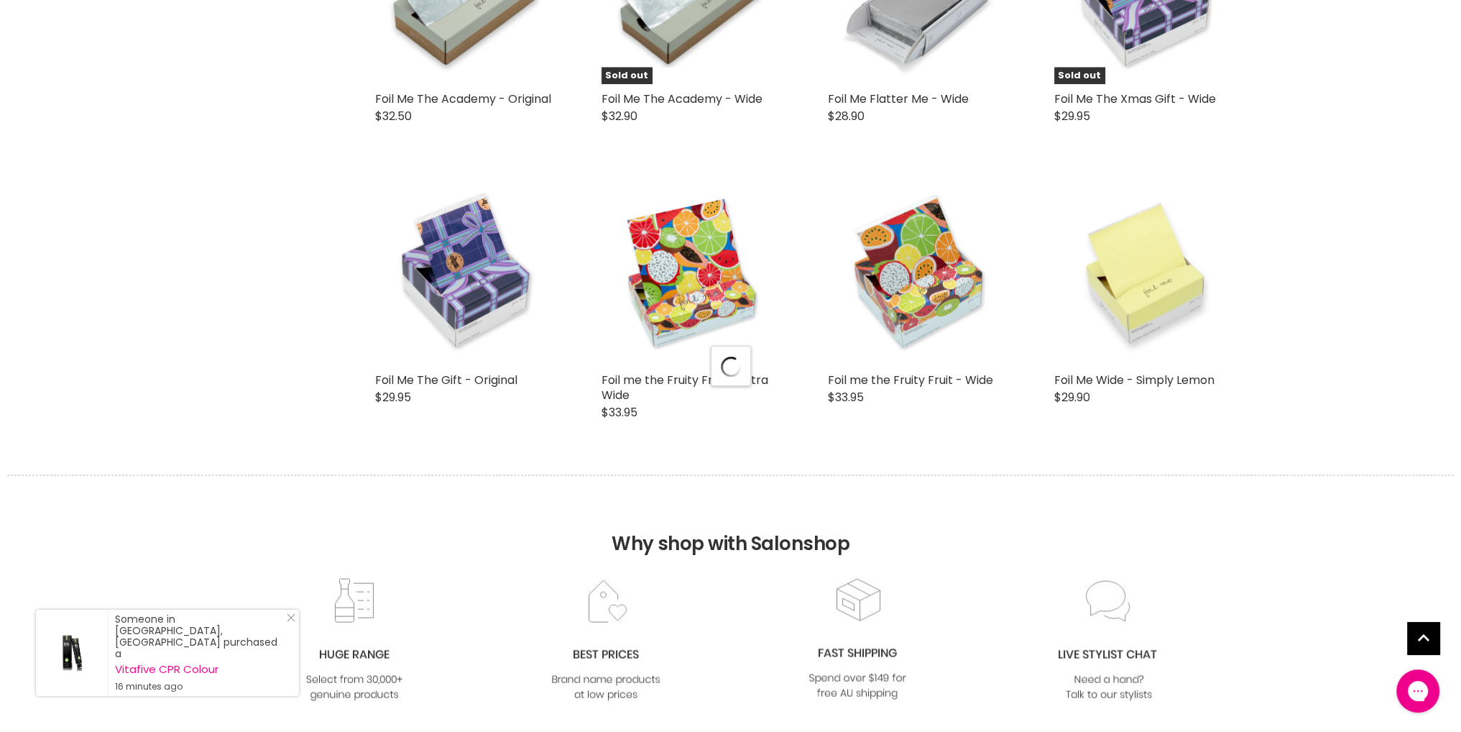
select select "manual"
